Goal: Navigation & Orientation: Understand site structure

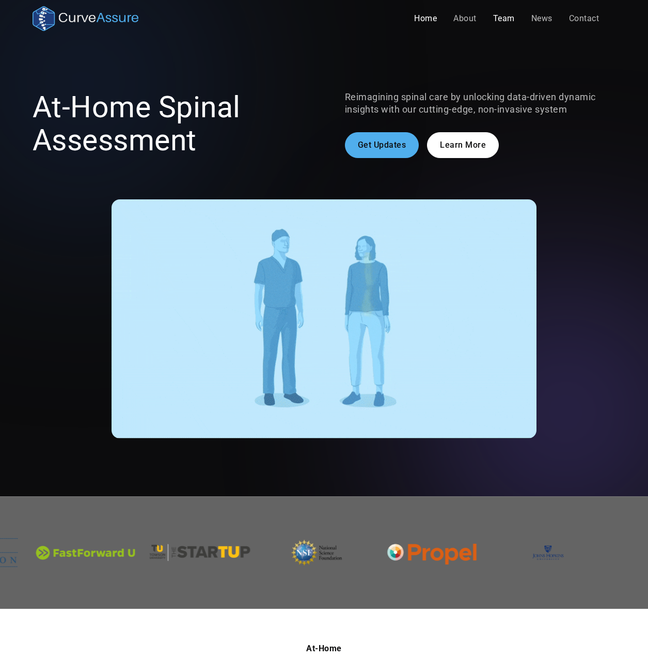
click at [505, 17] on link "Team" at bounding box center [504, 18] width 38 height 21
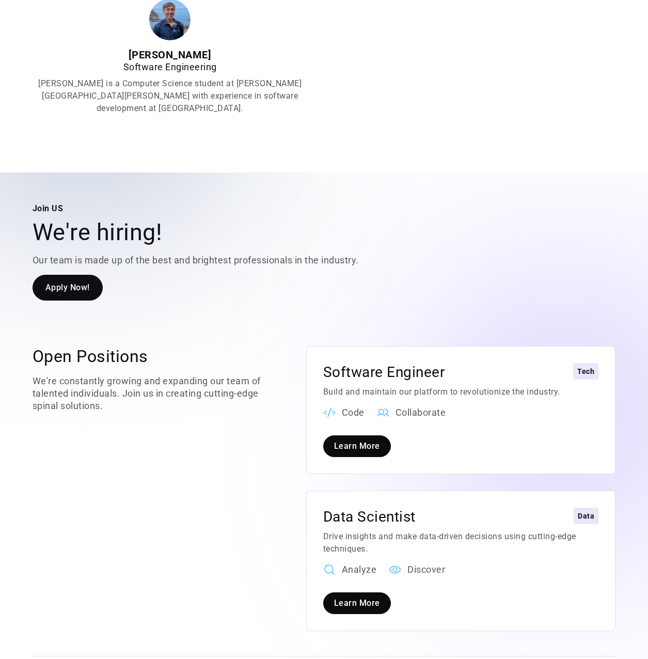
scroll to position [1291, 0]
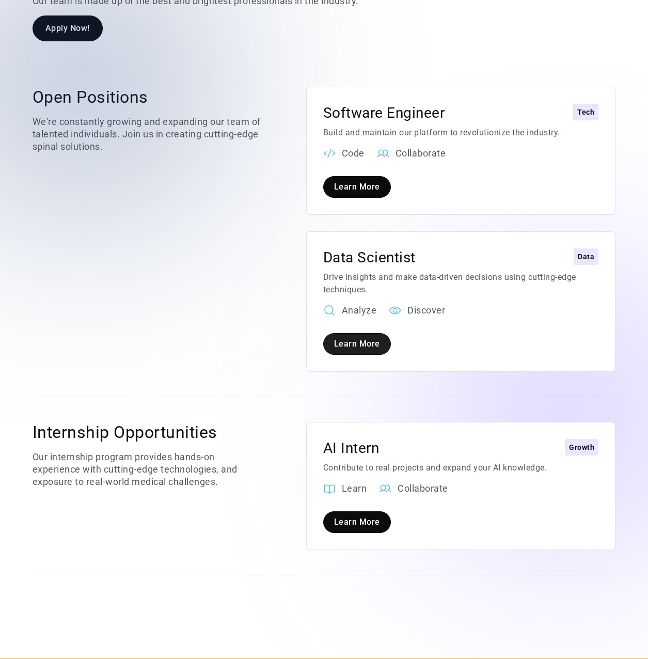
click at [350, 333] on link "Learn More" at bounding box center [357, 344] width 68 height 22
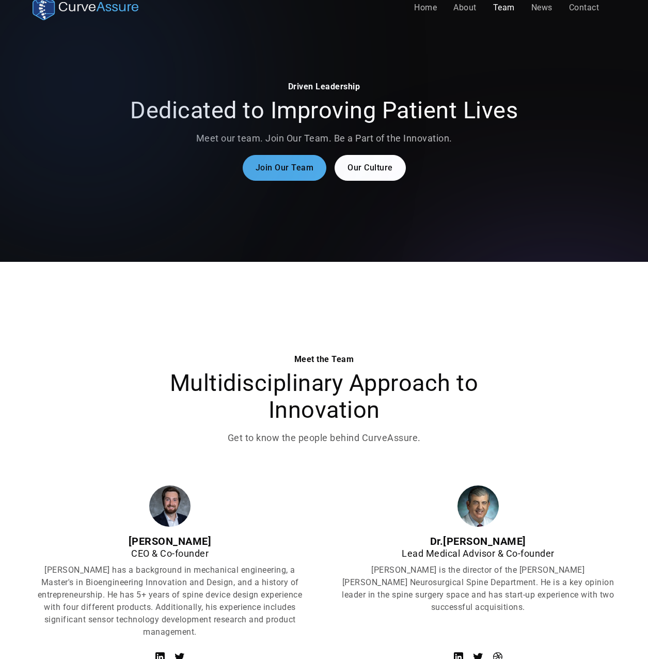
scroll to position [0, 0]
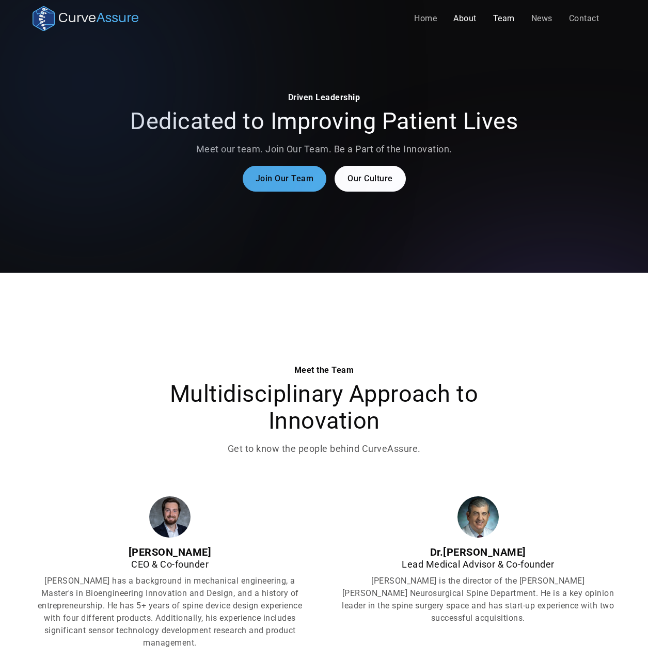
click at [472, 18] on link "About" at bounding box center [465, 18] width 40 height 21
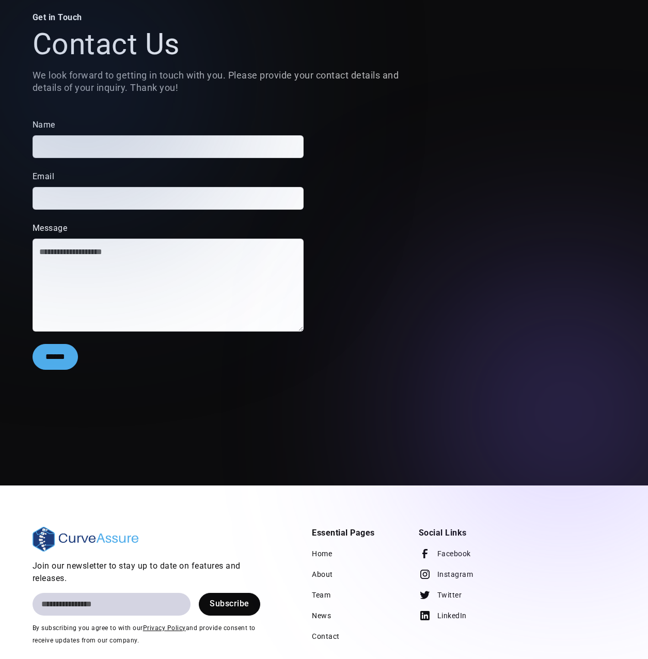
scroll to position [204, 0]
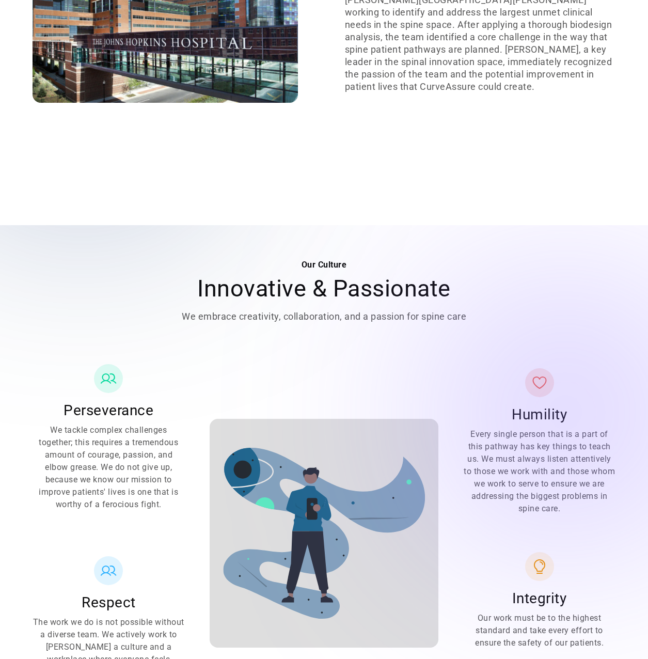
scroll to position [1136, 0]
